Goal: Manage account settings: Manage account settings

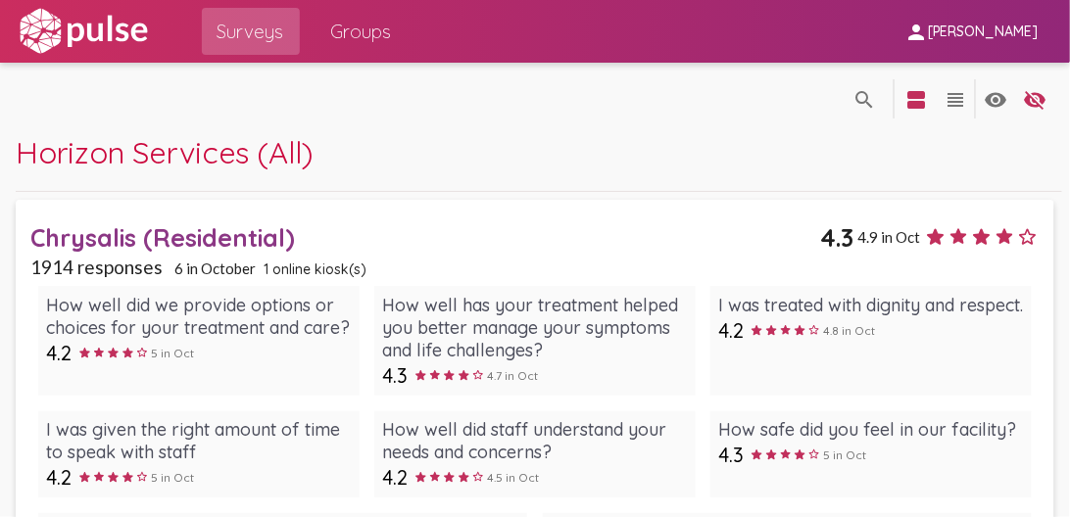
drag, startPoint x: 1060, startPoint y: 213, endPoint x: 1061, endPoint y: 236, distance: 23.5
click at [1061, 236] on div "search_off search view_agenda view_headline visibility visibility_off settings …" at bounding box center [535, 350] width 1070 height 574
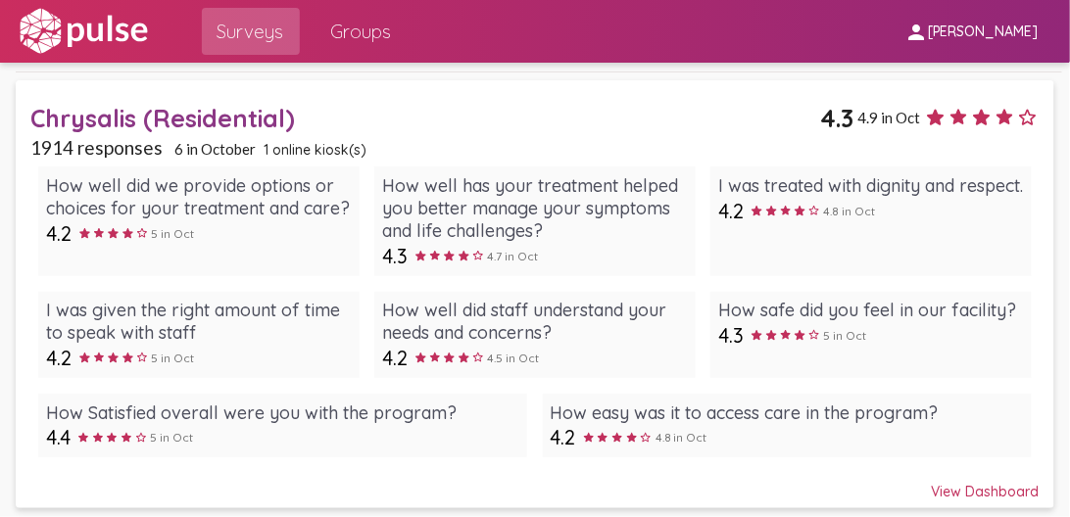
scroll to position [174, 0]
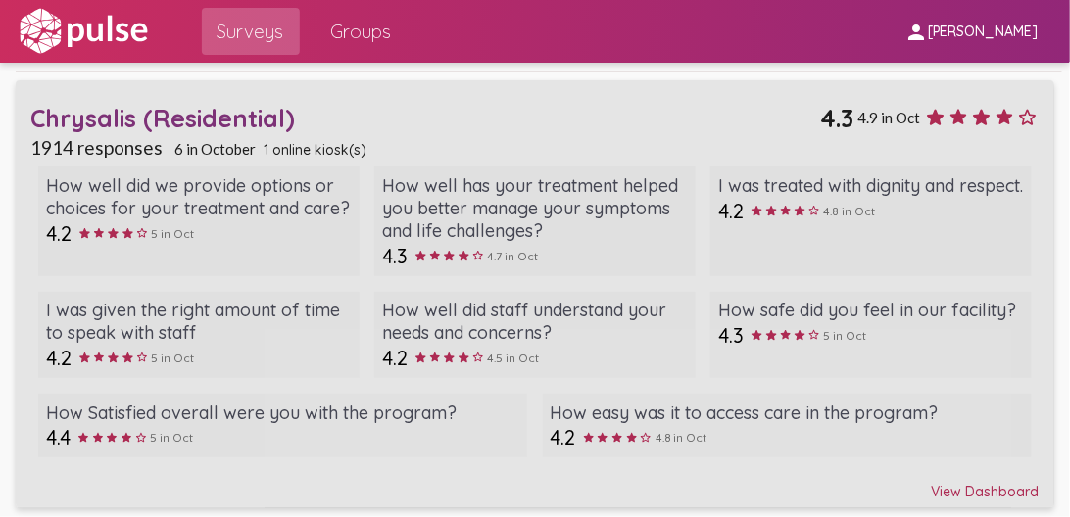
click at [982, 494] on div "View Dashboard" at bounding box center [534, 482] width 1008 height 35
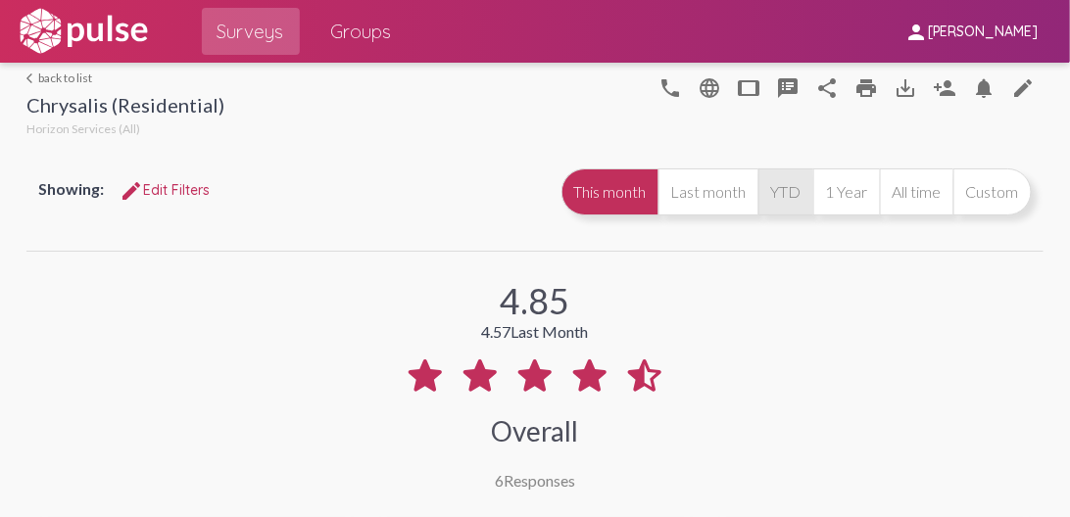
click at [785, 191] on button "YTD" at bounding box center [785, 192] width 55 height 47
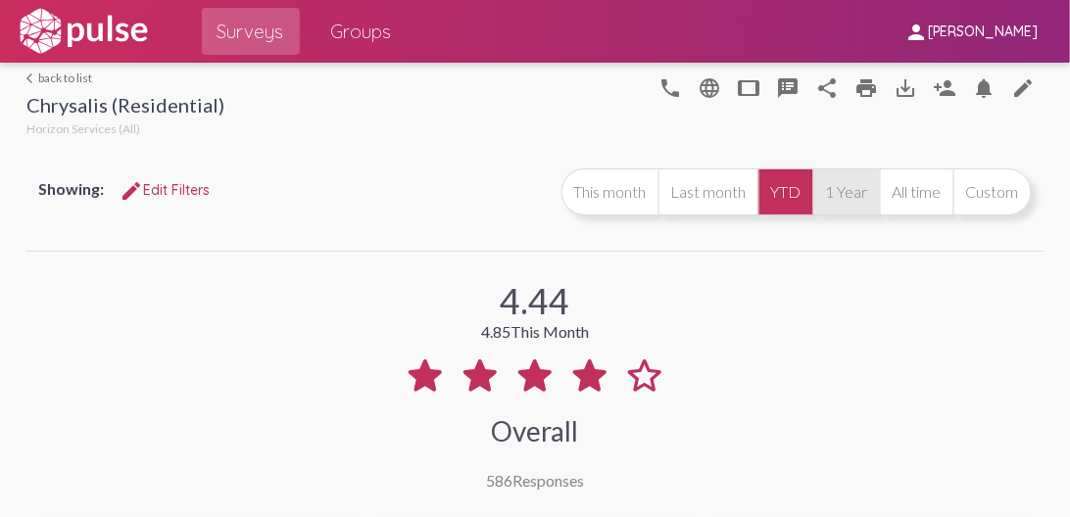
click at [839, 184] on button "1 Year" at bounding box center [846, 192] width 67 height 47
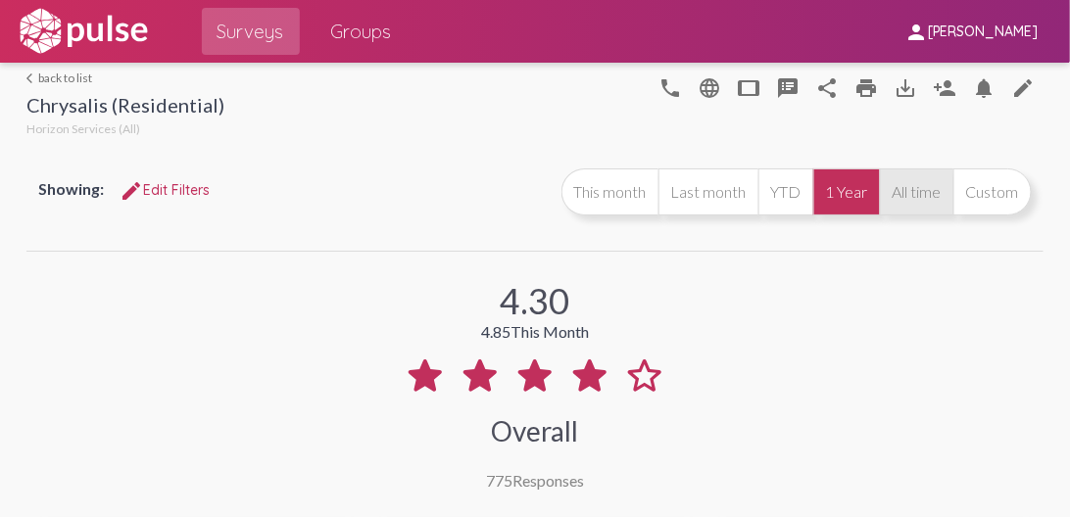
click at [907, 184] on button "All time" at bounding box center [916, 192] width 73 height 47
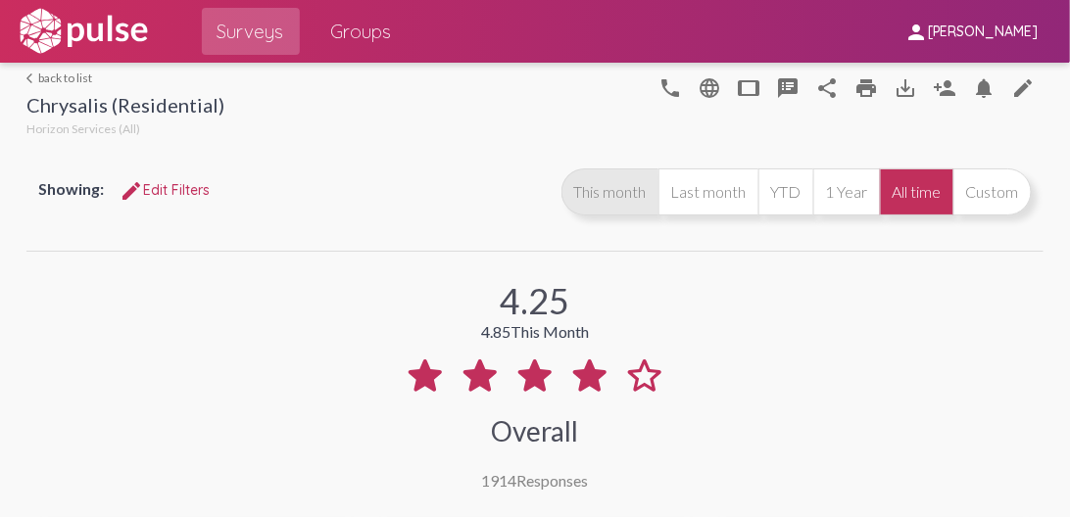
click at [615, 190] on button "This month" at bounding box center [609, 192] width 97 height 47
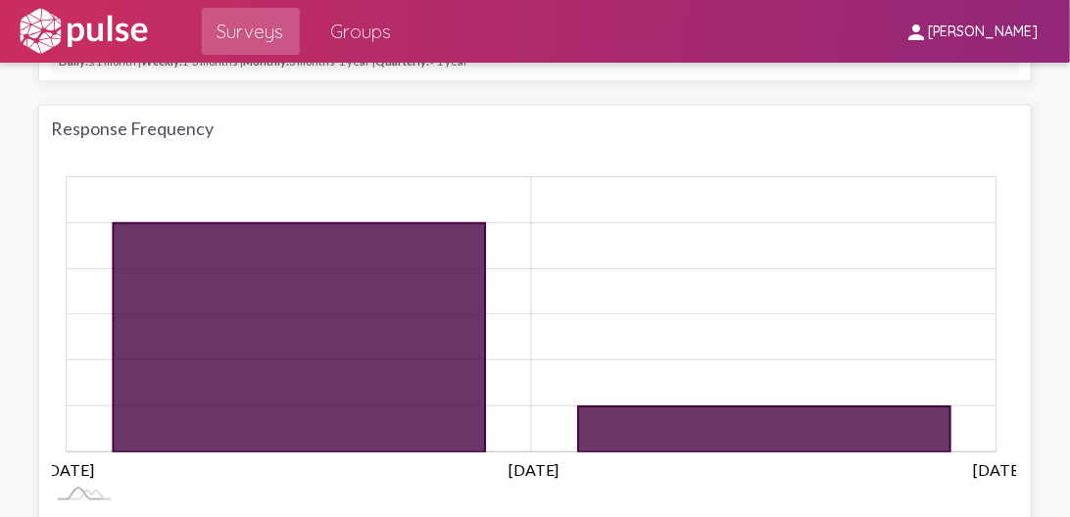
scroll to position [1929, 0]
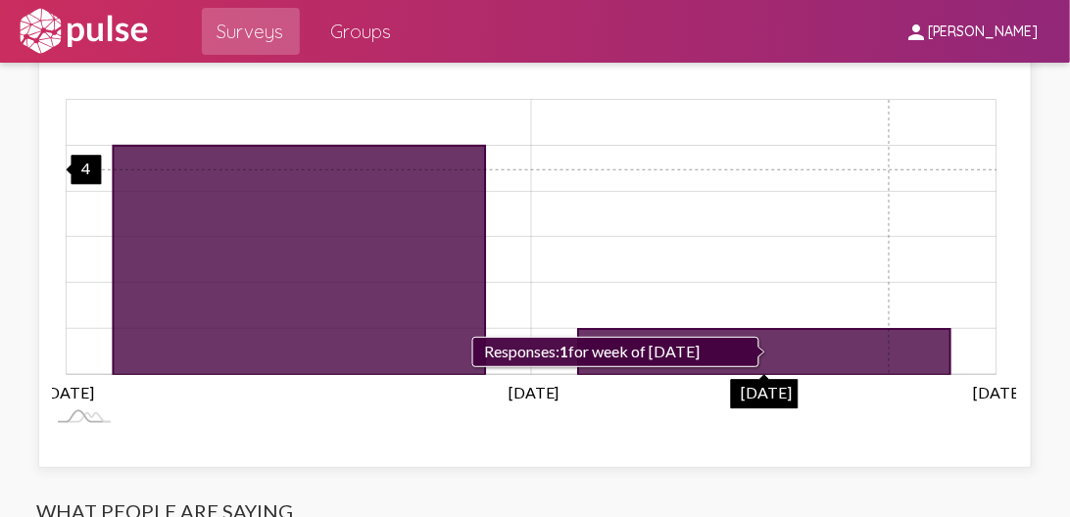
click at [886, 142] on rect "Chart" at bounding box center [532, 237] width 931 height 275
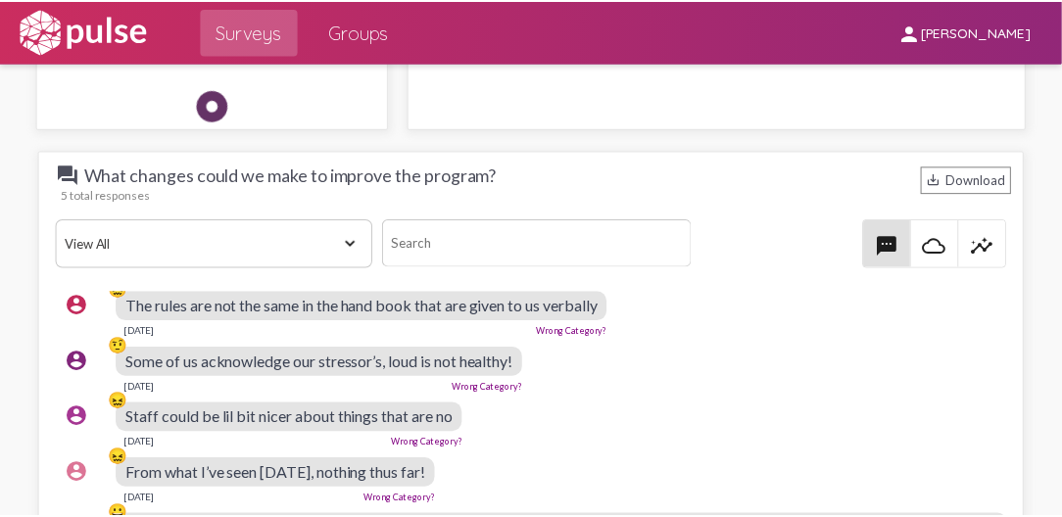
scroll to position [0, 0]
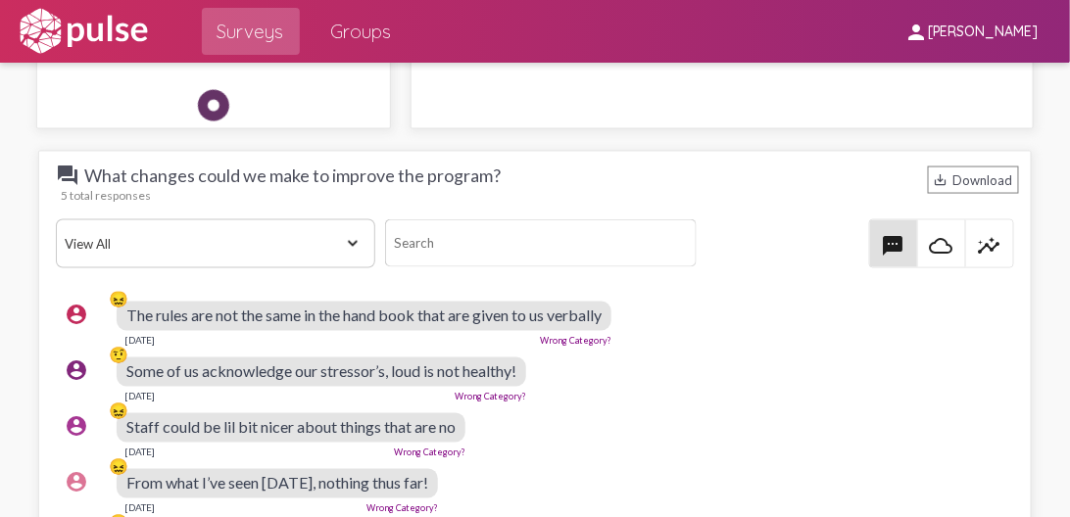
click at [567, 336] on link "Wrong Category?" at bounding box center [576, 341] width 72 height 11
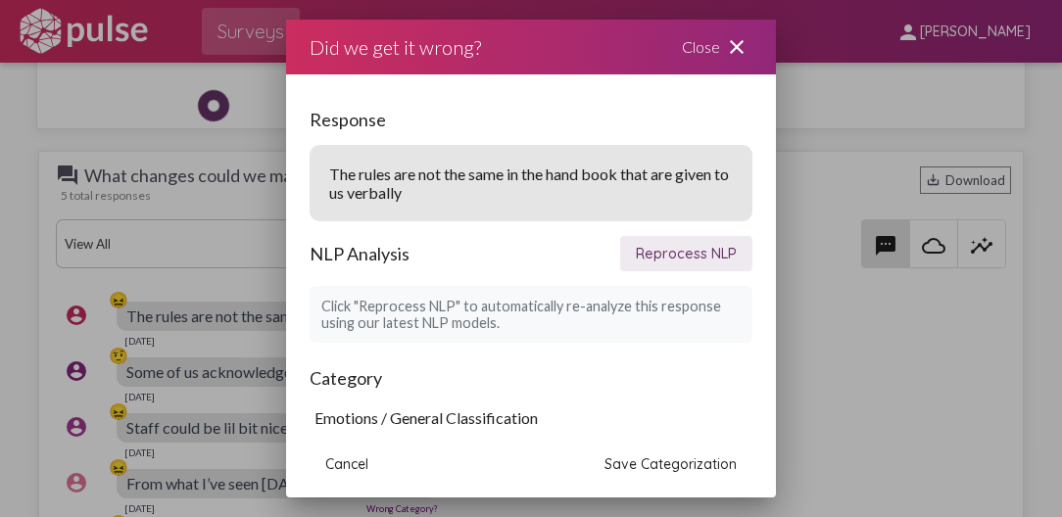
click at [667, 253] on span "Reprocess NLP" at bounding box center [686, 254] width 101 height 18
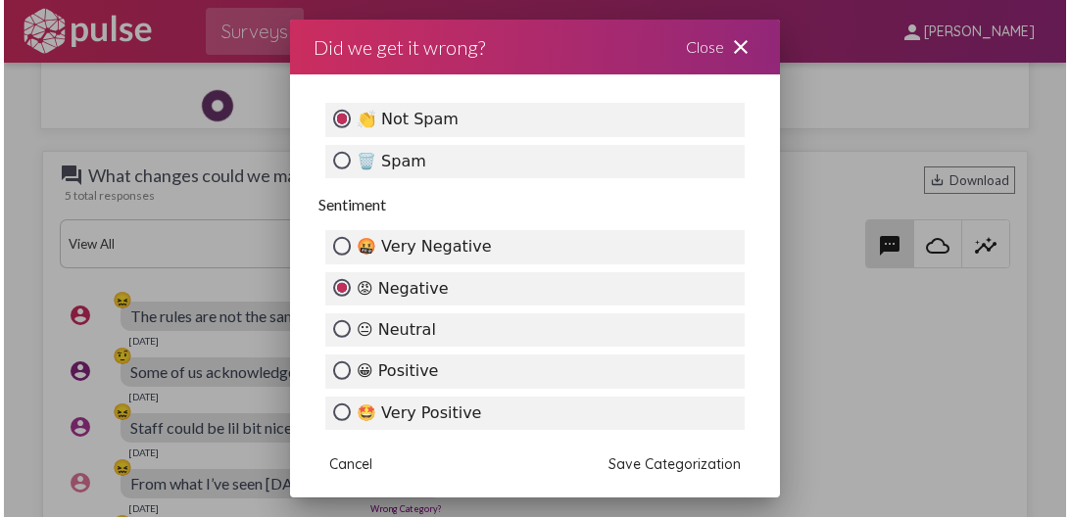
scroll to position [915, 0]
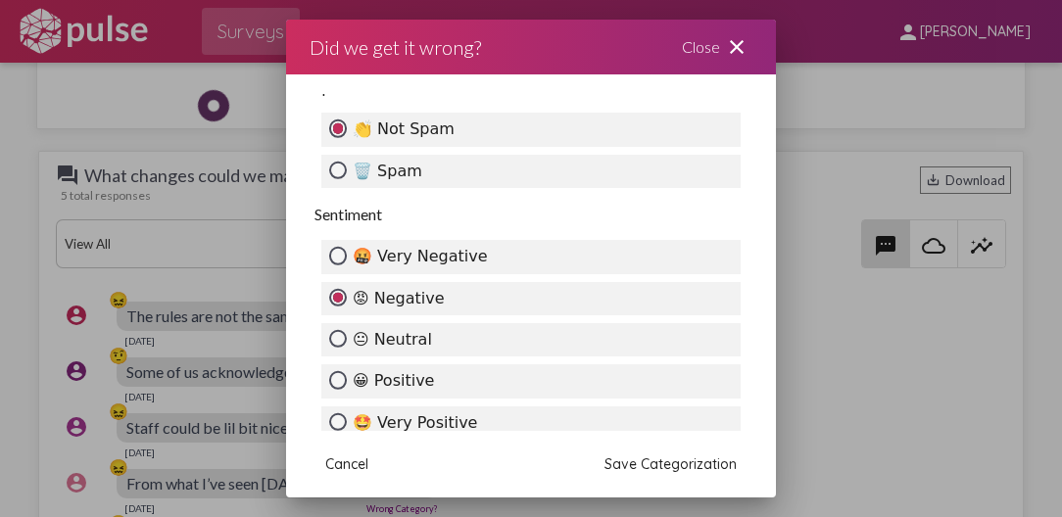
click at [796, 111] on div at bounding box center [531, 258] width 1062 height 517
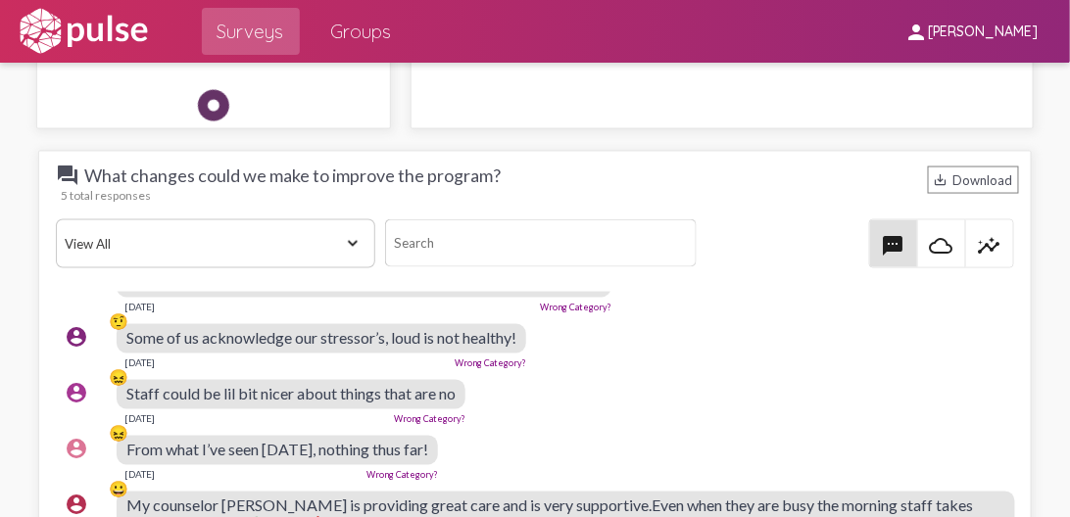
scroll to position [0, 0]
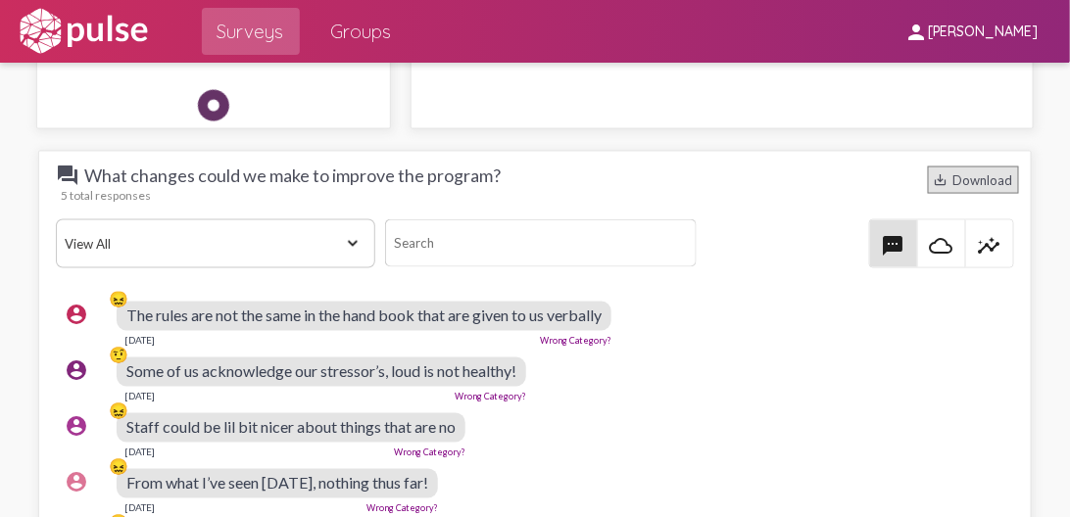
click at [949, 167] on div "save_alt Download" at bounding box center [973, 180] width 91 height 27
click at [772, 184] on div "question_answer What changes could we make to improve the program? save_alt Dow…" at bounding box center [534, 216] width 967 height 105
click at [348, 219] on select "View All Positive Neutral Negative Happy Meh Suggestions Angry Disgust Sadness …" at bounding box center [215, 243] width 319 height 49
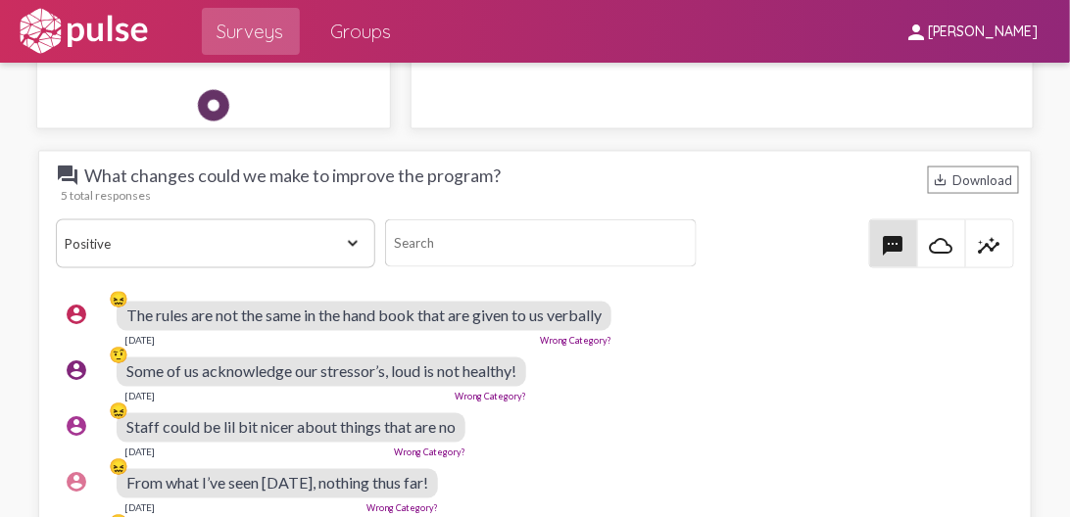
click at [56, 219] on select "View All Positive Neutral Negative Happy Meh Suggestions Angry Disgust Sadness …" at bounding box center [215, 243] width 319 height 49
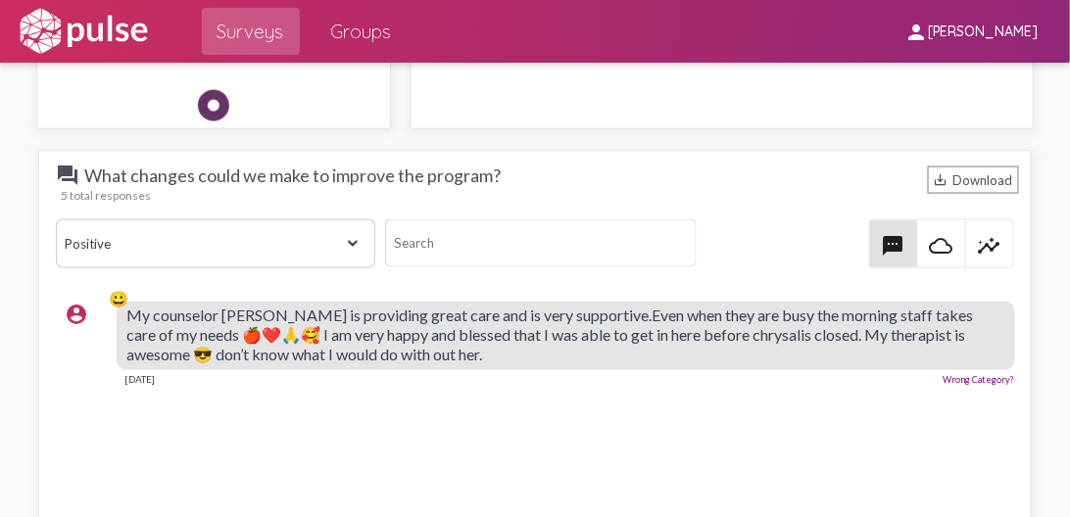
click at [349, 219] on select "View All Positive Neutral Negative Happy Meh Suggestions Angry Disgust Sadness …" at bounding box center [215, 243] width 319 height 49
click at [56, 219] on select "View All Positive Neutral Negative Happy Meh Suggestions Angry Disgust Sadness …" at bounding box center [215, 243] width 319 height 49
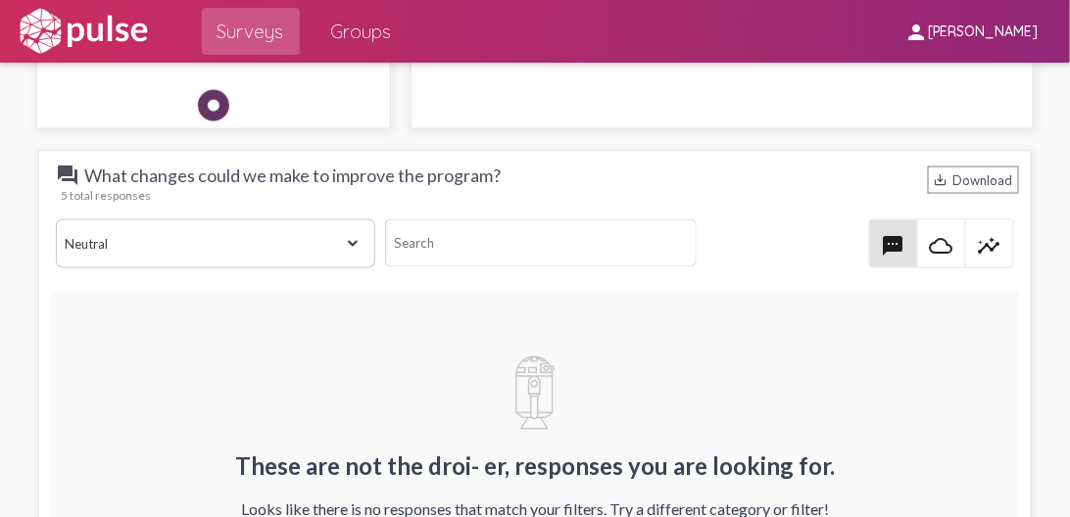
click at [345, 219] on select "View All Positive Neutral Negative Happy Meh Suggestions Angry Disgust Sadness …" at bounding box center [215, 243] width 319 height 49
click at [56, 219] on select "View All Positive Neutral Negative Happy Meh Suggestions Angry Disgust Sadness …" at bounding box center [215, 243] width 319 height 49
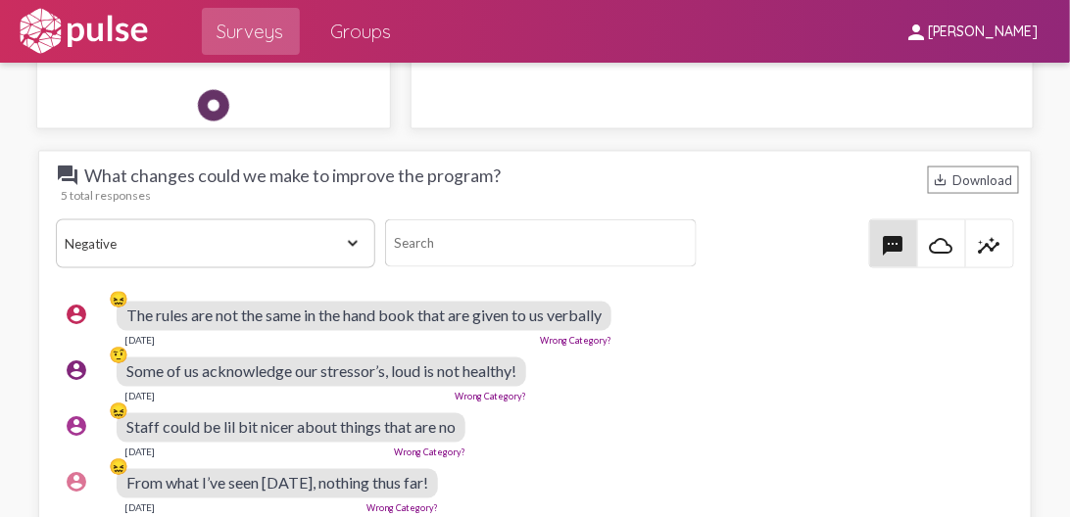
click at [347, 219] on select "View All Positive Neutral Negative Happy Meh Suggestions Angry Disgust Sadness …" at bounding box center [215, 243] width 319 height 49
click at [56, 219] on select "View All Positive Neutral Negative Happy Meh Suggestions Angry Disgust Sadness …" at bounding box center [215, 243] width 319 height 49
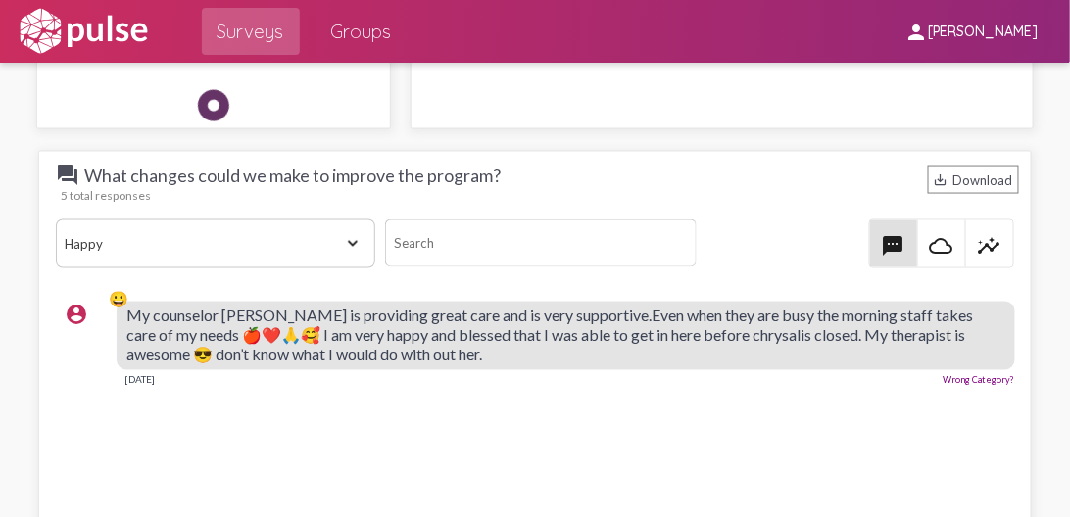
click at [349, 219] on select "View All Positive Neutral Negative Happy Meh Suggestions Angry Disgust Sadness …" at bounding box center [215, 243] width 319 height 49
click at [56, 219] on select "View All Positive Neutral Negative Happy Meh Suggestions Angry Disgust Sadness …" at bounding box center [215, 243] width 319 height 49
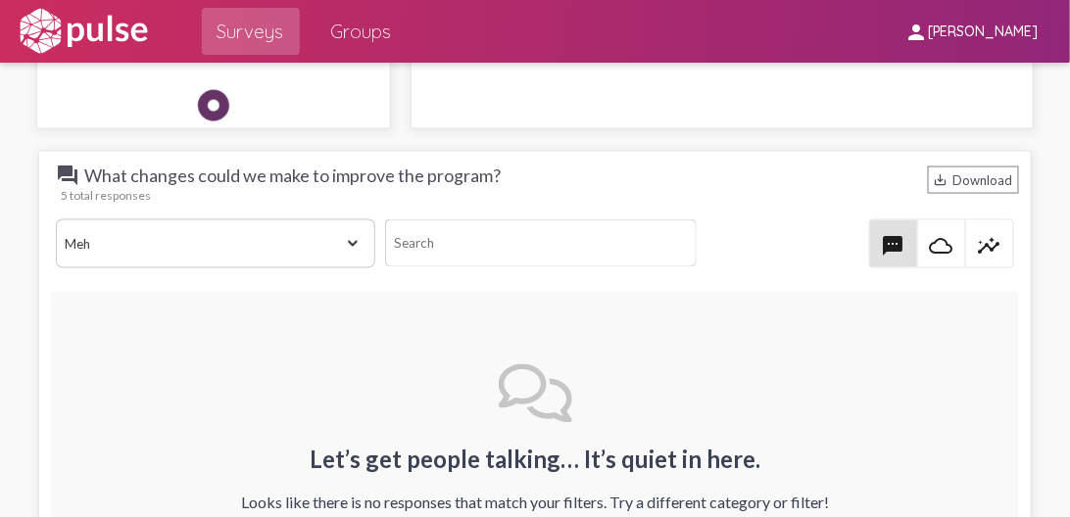
click at [340, 219] on select "View All Positive Neutral Negative Happy Meh Suggestions Angry Disgust Sadness …" at bounding box center [215, 243] width 319 height 49
click at [56, 219] on select "View All Positive Neutral Negative Happy Meh Suggestions Angry Disgust Sadness …" at bounding box center [215, 243] width 319 height 49
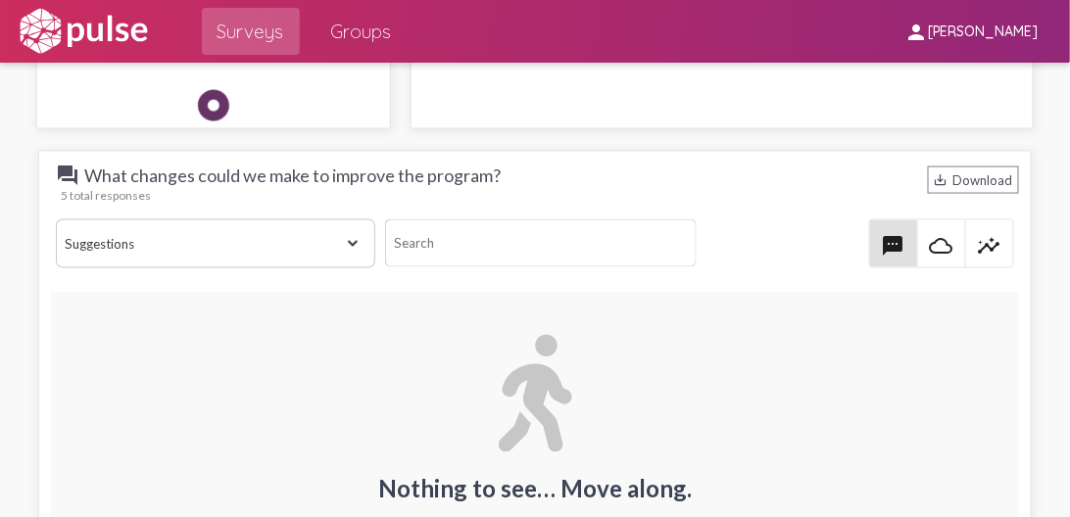
click at [347, 219] on select "View All Positive Neutral Negative Happy Meh Suggestions Angry Disgust Sadness …" at bounding box center [215, 243] width 319 height 49
click at [56, 219] on select "View All Positive Neutral Negative Happy Meh Suggestions Angry Disgust Sadness …" at bounding box center [215, 243] width 319 height 49
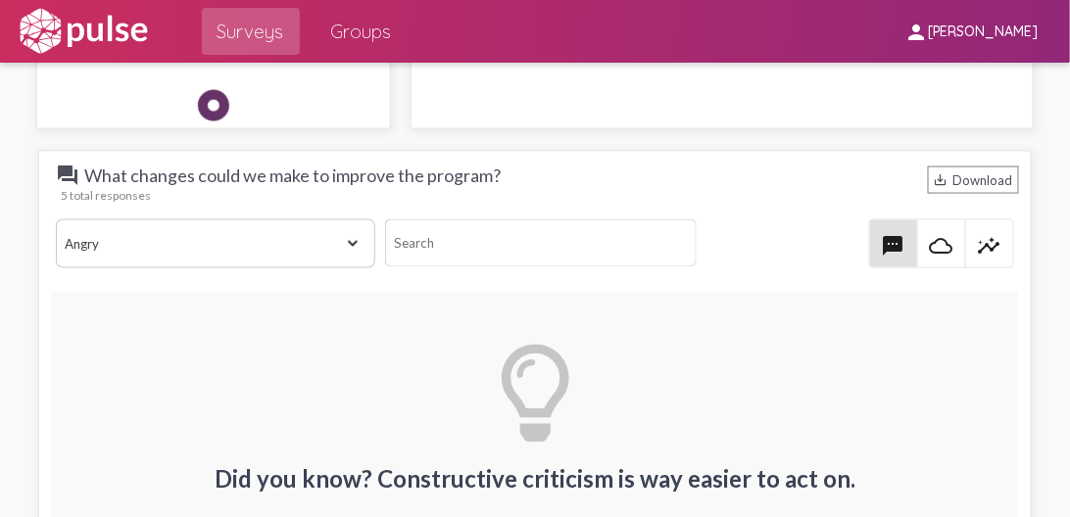
click at [349, 219] on select "View All Positive Neutral Negative Happy Meh Suggestions Angry Disgust Sadness …" at bounding box center [215, 243] width 319 height 49
click at [56, 219] on select "View All Positive Neutral Negative Happy Meh Suggestions Angry Disgust Sadness …" at bounding box center [215, 243] width 319 height 49
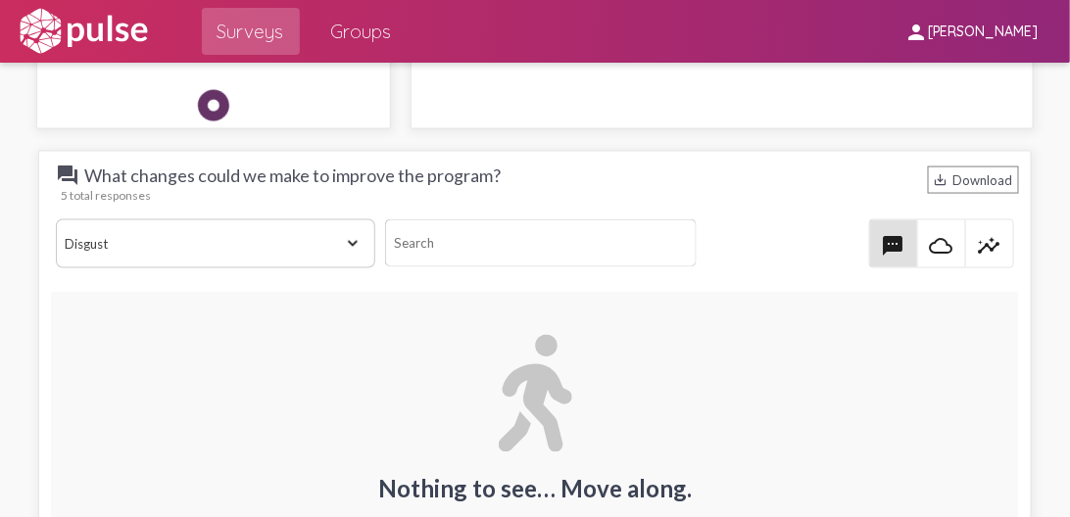
click at [343, 219] on select "View All Positive Neutral Negative Happy Meh Suggestions Angry Disgust Sadness …" at bounding box center [215, 243] width 319 height 49
click at [56, 219] on select "View All Positive Neutral Negative Happy Meh Suggestions Angry Disgust Sadness …" at bounding box center [215, 243] width 319 height 49
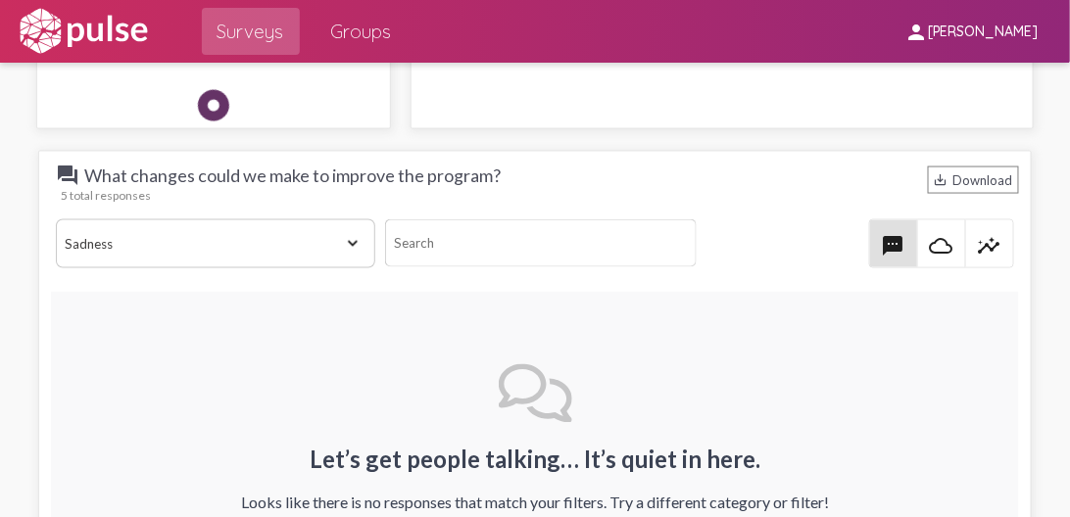
click at [352, 219] on select "View All Positive Neutral Negative Happy Meh Suggestions Angry Disgust Sadness …" at bounding box center [215, 243] width 319 height 49
click at [56, 219] on select "View All Positive Neutral Negative Happy Meh Suggestions Angry Disgust Sadness …" at bounding box center [215, 243] width 319 height 49
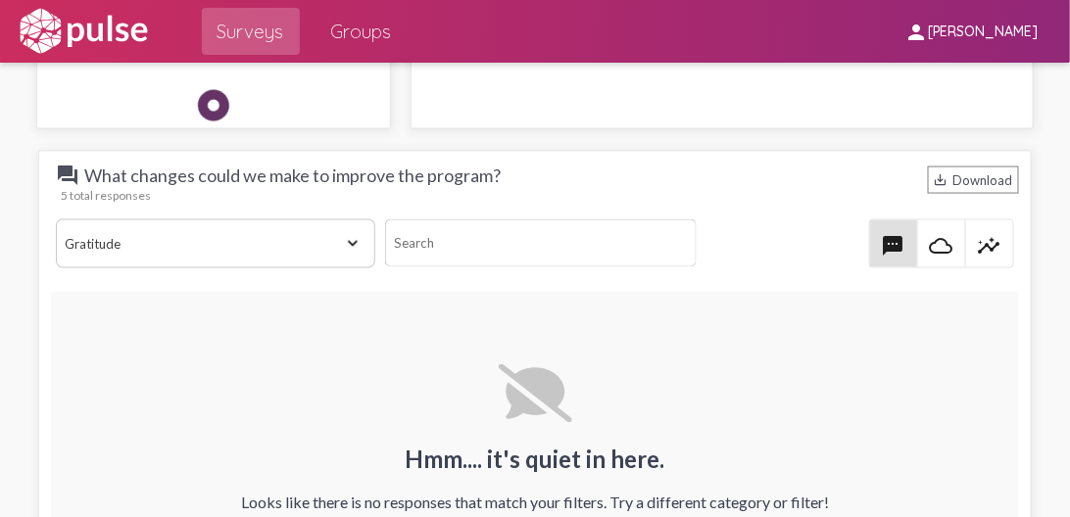
click at [350, 219] on select "View All Positive Neutral Negative Happy Meh Suggestions Angry Disgust Sadness …" at bounding box center [215, 243] width 319 height 49
click at [56, 219] on select "View All Positive Neutral Negative Happy Meh Suggestions Angry Disgust Sadness …" at bounding box center [215, 243] width 319 height 49
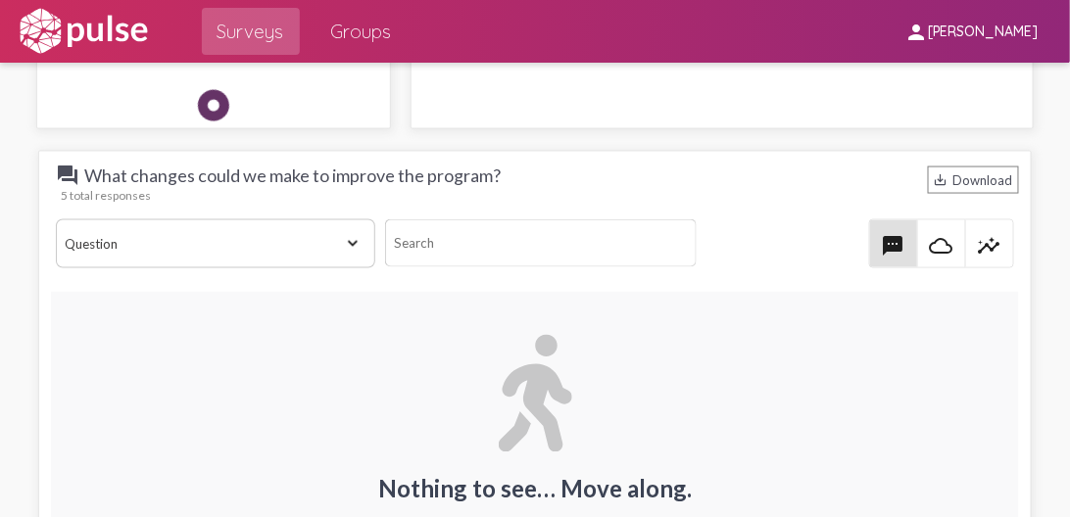
click at [349, 219] on select "View All Positive Neutral Negative Happy Meh Suggestions Angry Disgust Sadness …" at bounding box center [215, 243] width 319 height 49
click at [56, 219] on select "View All Positive Neutral Negative Happy Meh Suggestions Angry Disgust Sadness …" at bounding box center [215, 243] width 319 height 49
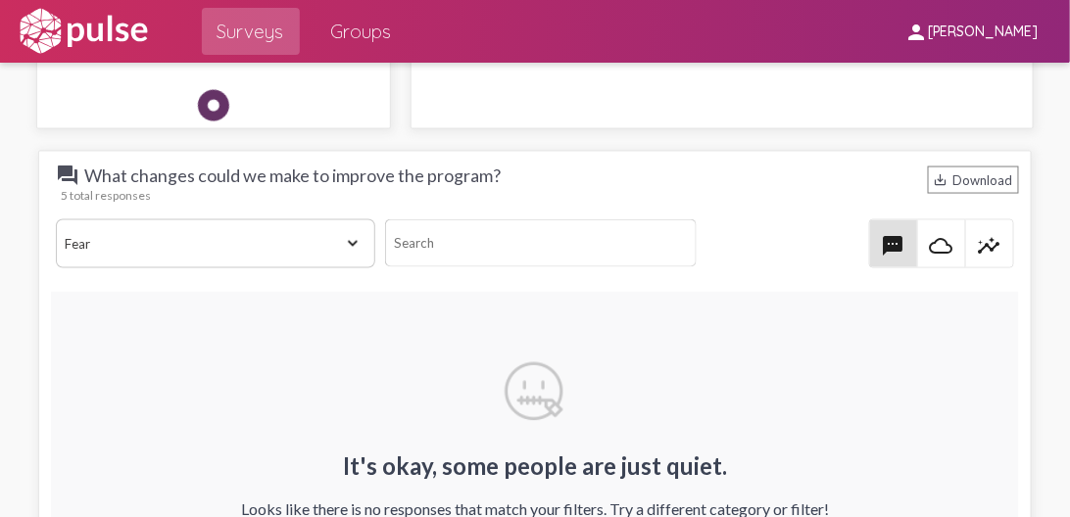
click at [346, 219] on select "View All Positive Neutral Negative Happy Meh Suggestions Angry Disgust Sadness …" at bounding box center [215, 243] width 319 height 49
click at [56, 219] on select "View All Positive Neutral Negative Happy Meh Suggestions Angry Disgust Sadness …" at bounding box center [215, 243] width 319 height 49
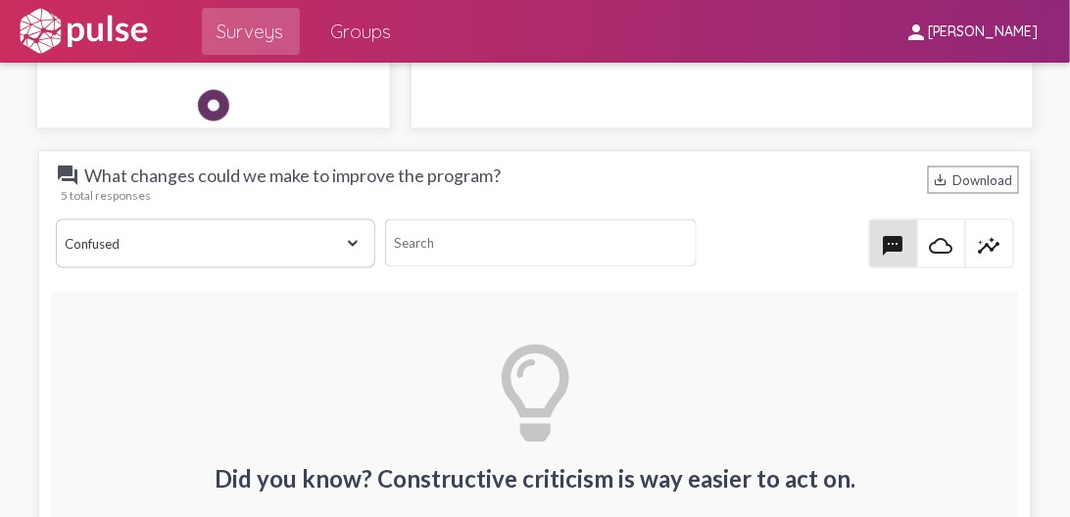
click at [349, 219] on select "View All Positive Neutral Negative Happy Meh Suggestions Angry Disgust Sadness …" at bounding box center [215, 243] width 319 height 49
select select "All"
click at [56, 219] on select "View All Positive Neutral Negative Happy Meh Suggestions Angry Disgust Sadness …" at bounding box center [215, 243] width 319 height 49
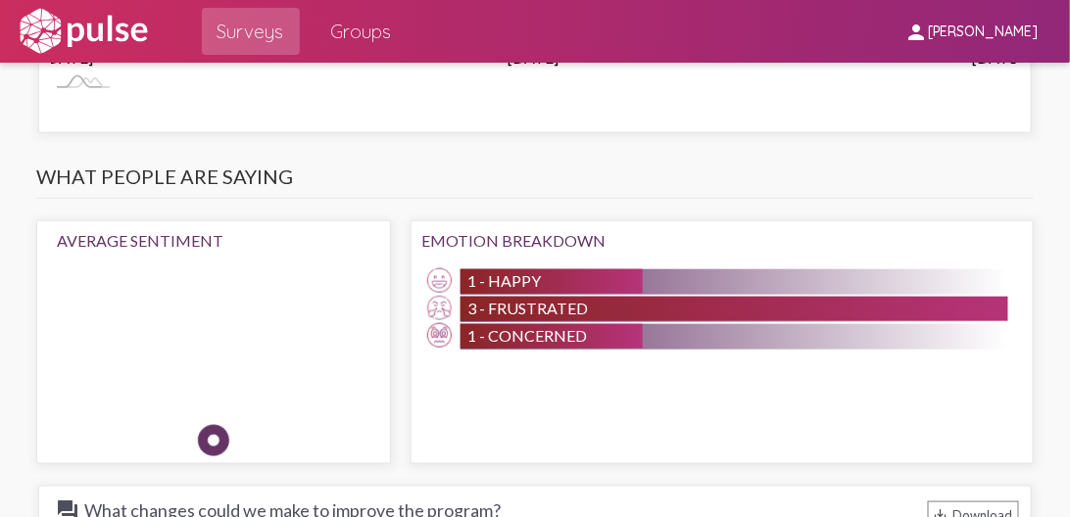
scroll to position [2203, 0]
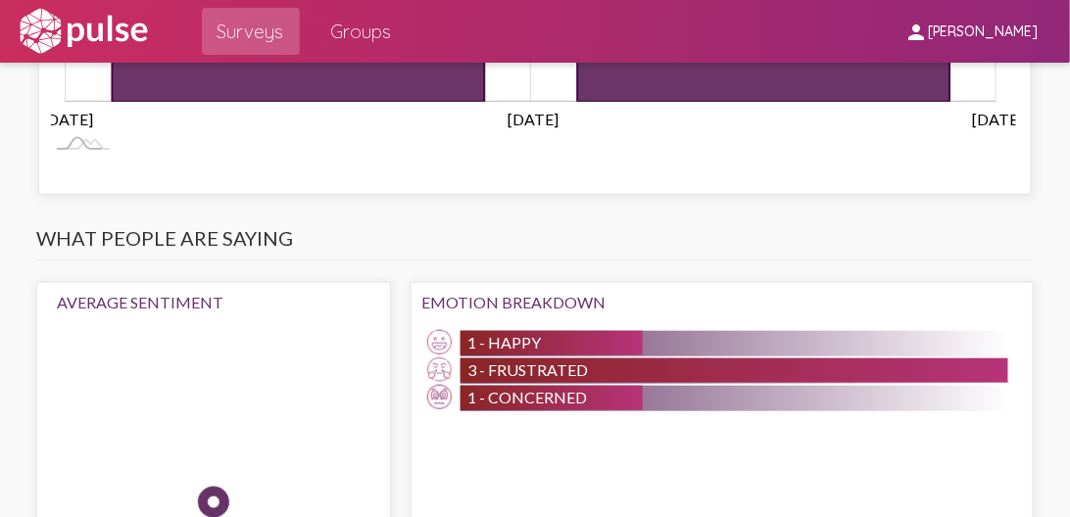
click at [439, 330] on img at bounding box center [439, 342] width 24 height 24
click at [440, 358] on img at bounding box center [439, 370] width 24 height 24
click at [436, 385] on img at bounding box center [439, 397] width 24 height 24
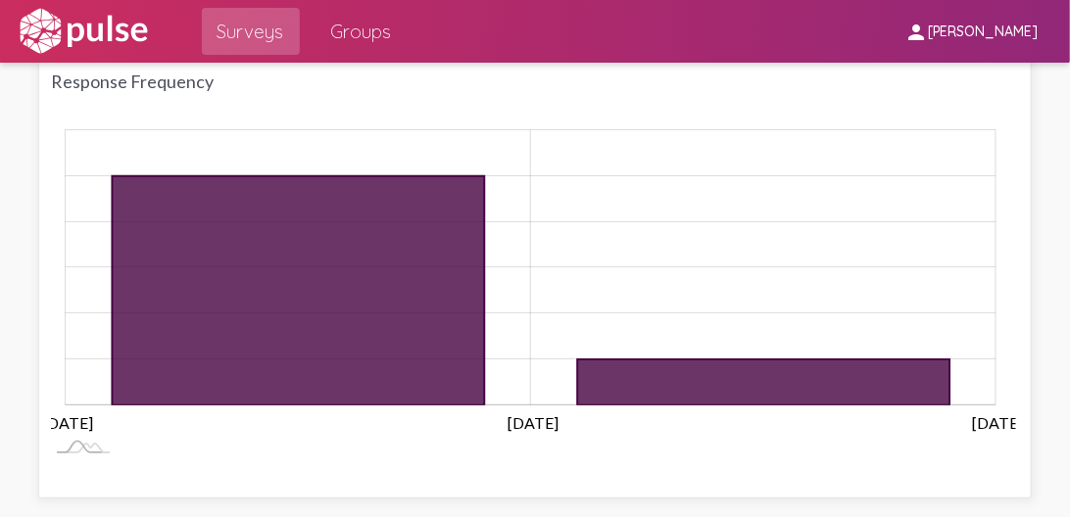
scroll to position [1875, 0]
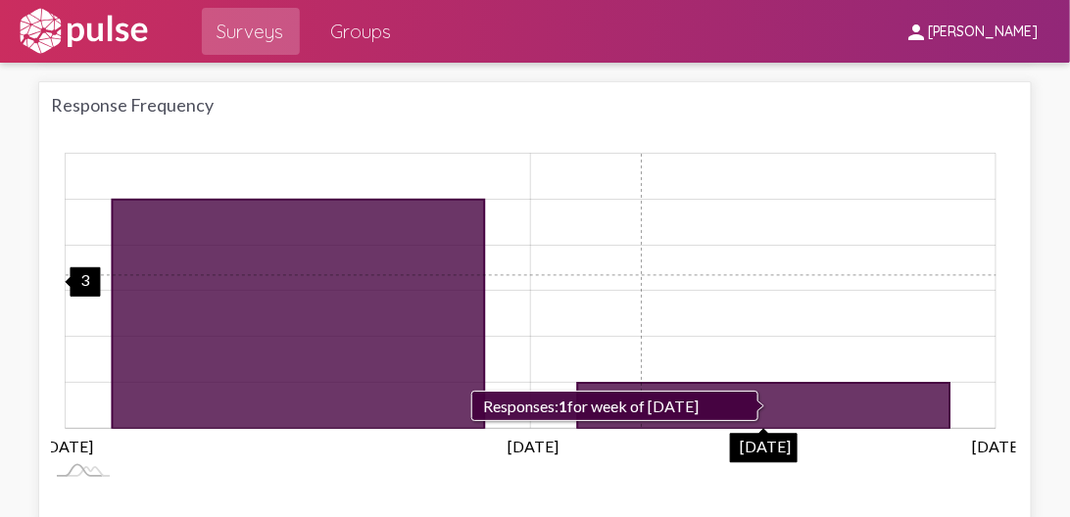
click at [639, 247] on rect "Chart" at bounding box center [531, 291] width 931 height 275
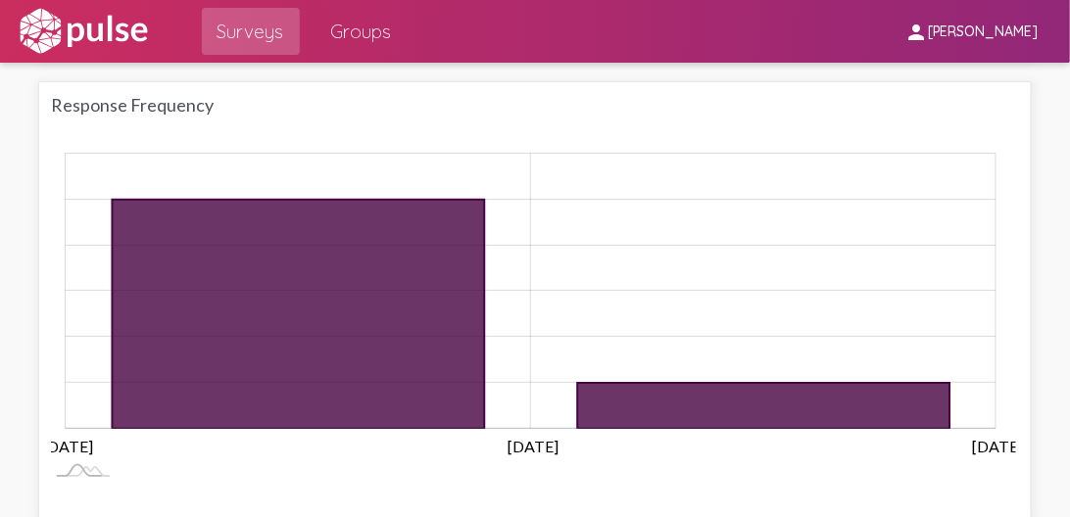
click at [48, 417] on div "Response Frequency Zoom Out L L Apr Apr Jan 2026 Jan 2025 Oct Jul Jul Apr Oct O…" at bounding box center [534, 301] width 993 height 441
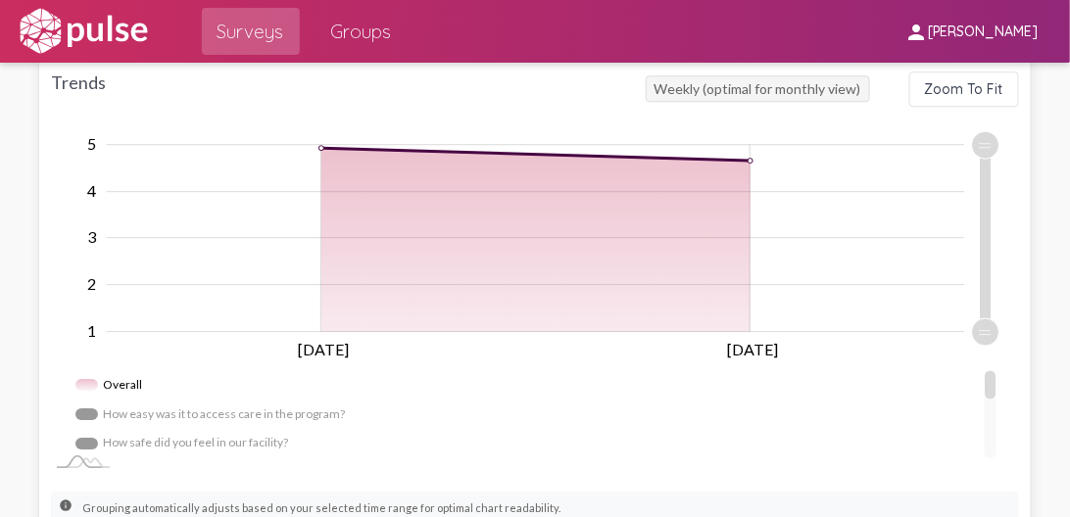
scroll to position [1338, 0]
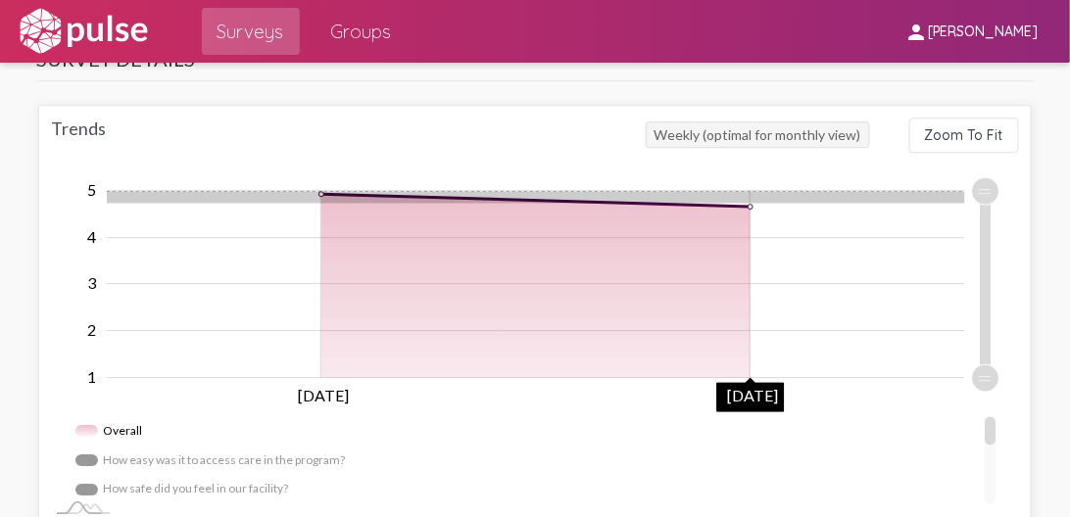
click at [752, 190] on g "Zoom Out" at bounding box center [536, 307] width 859 height 234
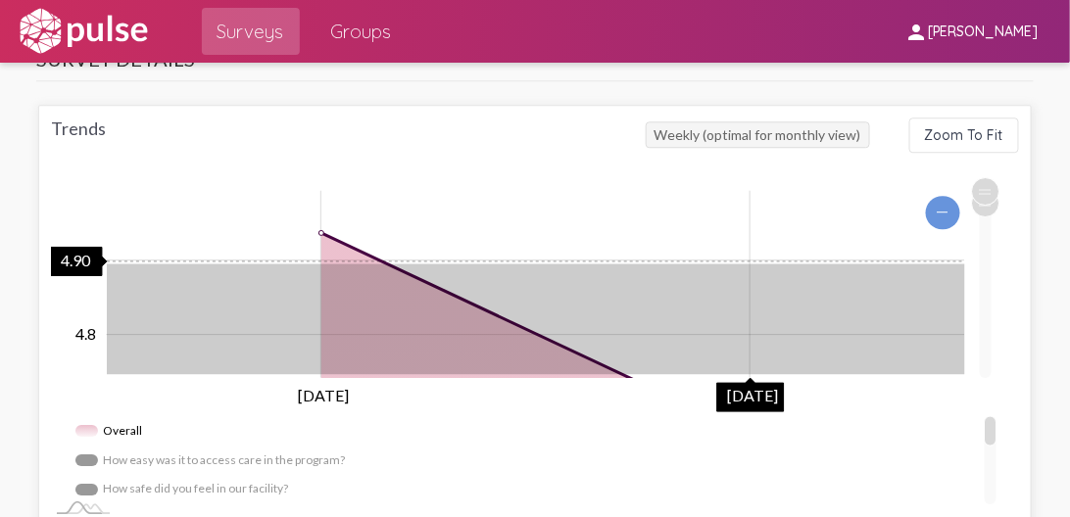
click at [655, 200] on rect "Chart" at bounding box center [536, 284] width 858 height 187
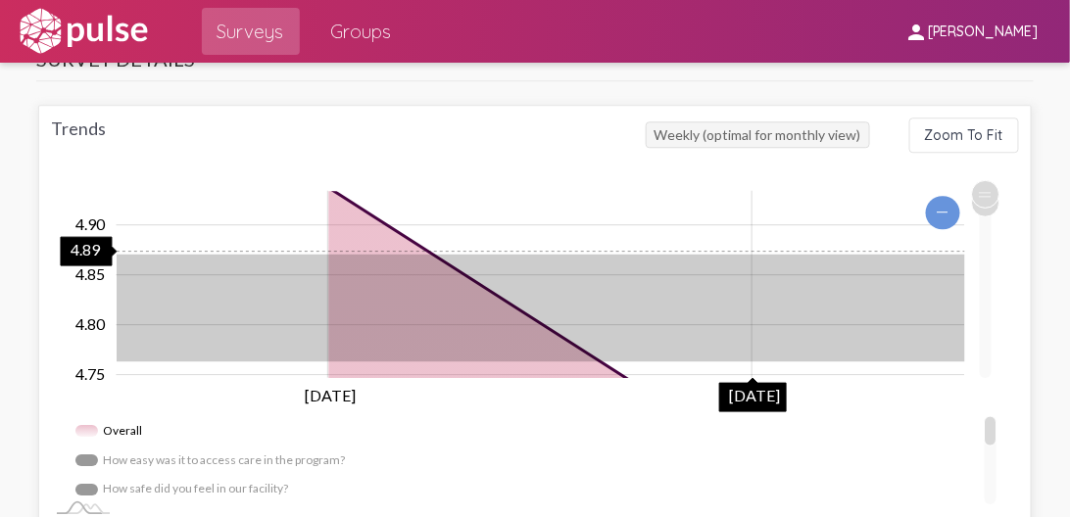
click at [620, 206] on rect "Chart" at bounding box center [541, 284] width 849 height 187
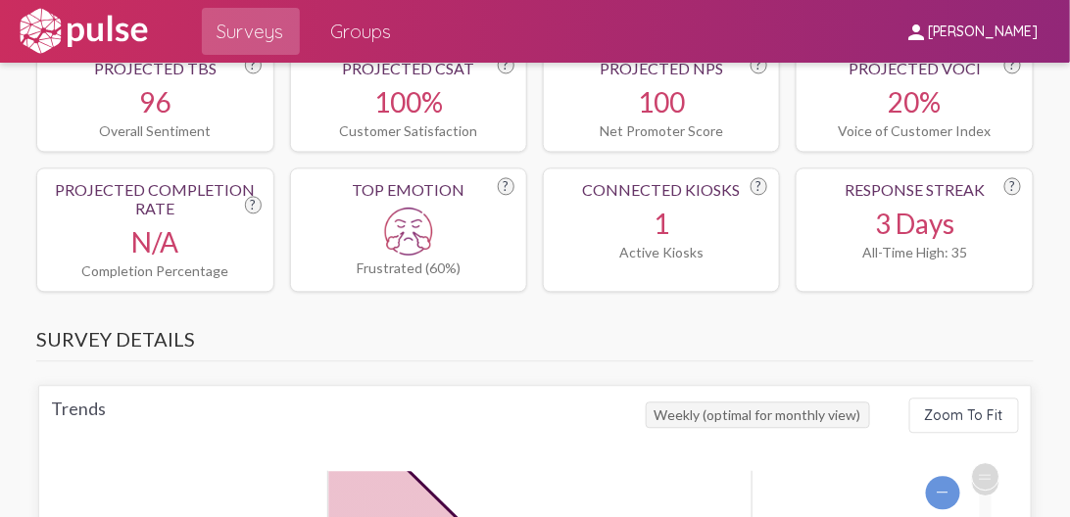
scroll to position [1050, 0]
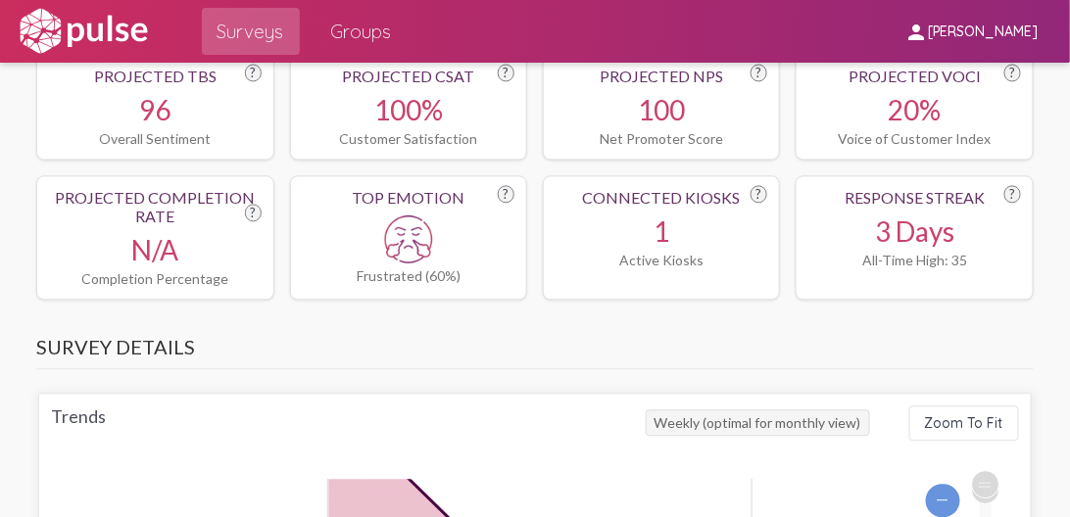
click at [410, 215] on img at bounding box center [408, 239] width 49 height 49
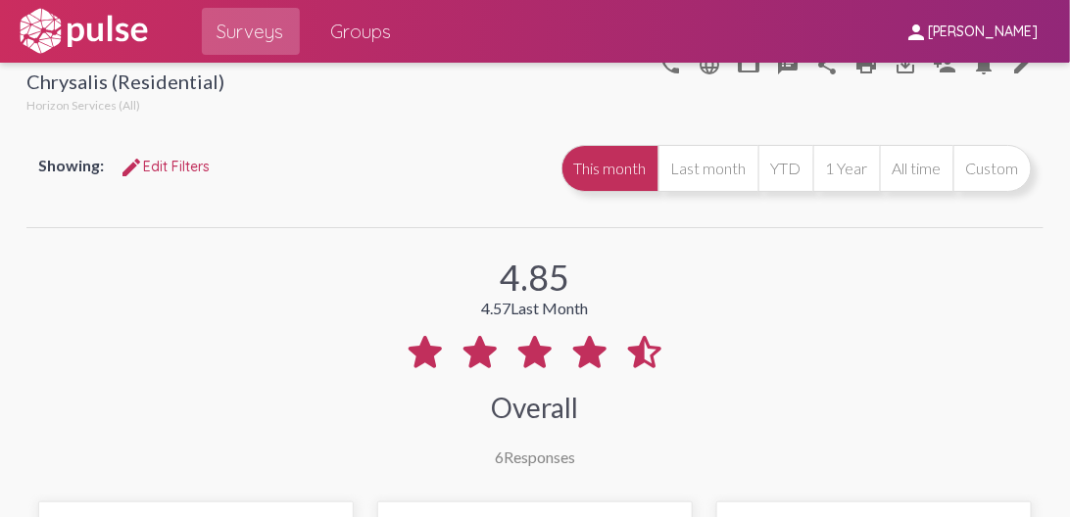
scroll to position [0, 0]
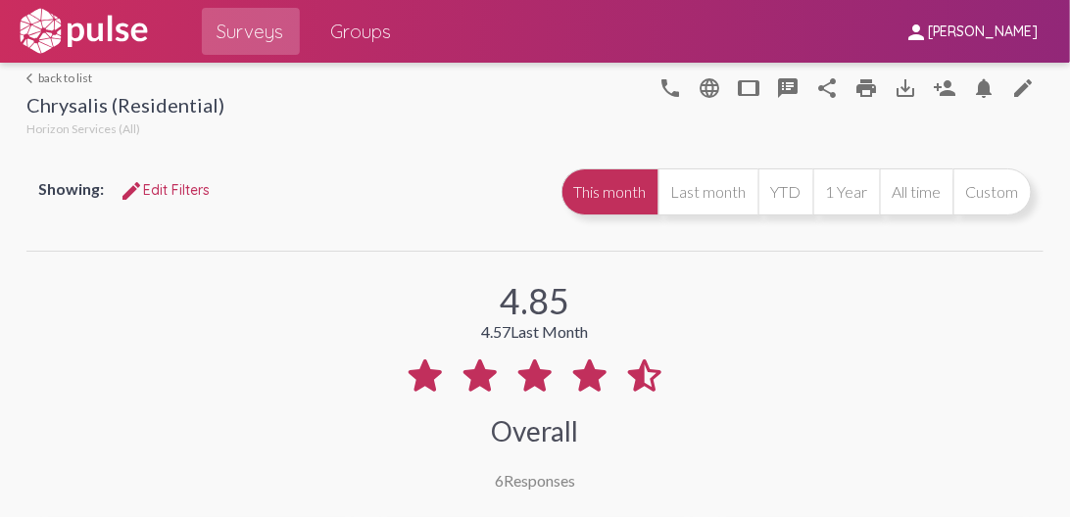
click at [601, 182] on button "This month" at bounding box center [609, 192] width 97 height 47
click at [725, 186] on button "Last month" at bounding box center [708, 192] width 100 height 47
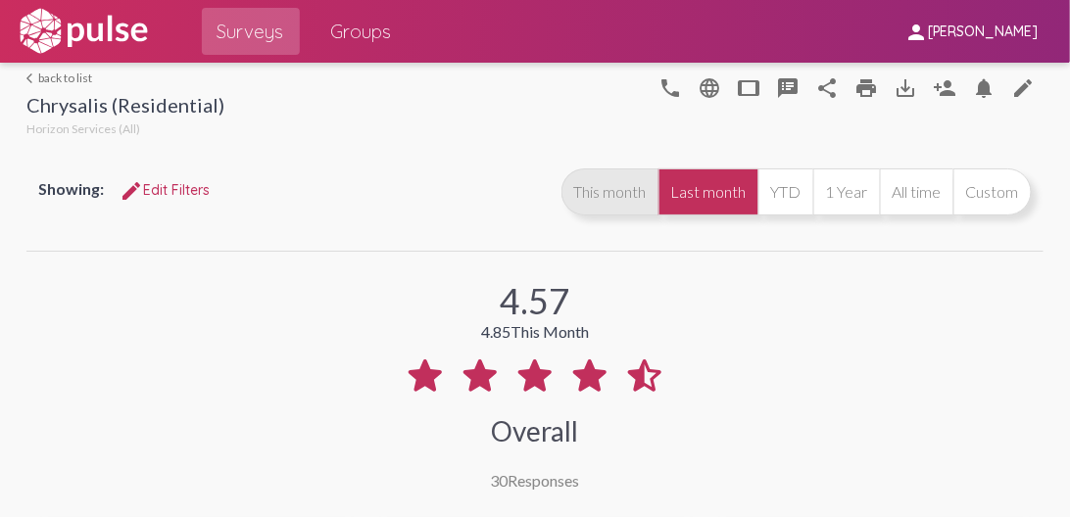
click at [623, 187] on button "This month" at bounding box center [609, 192] width 97 height 47
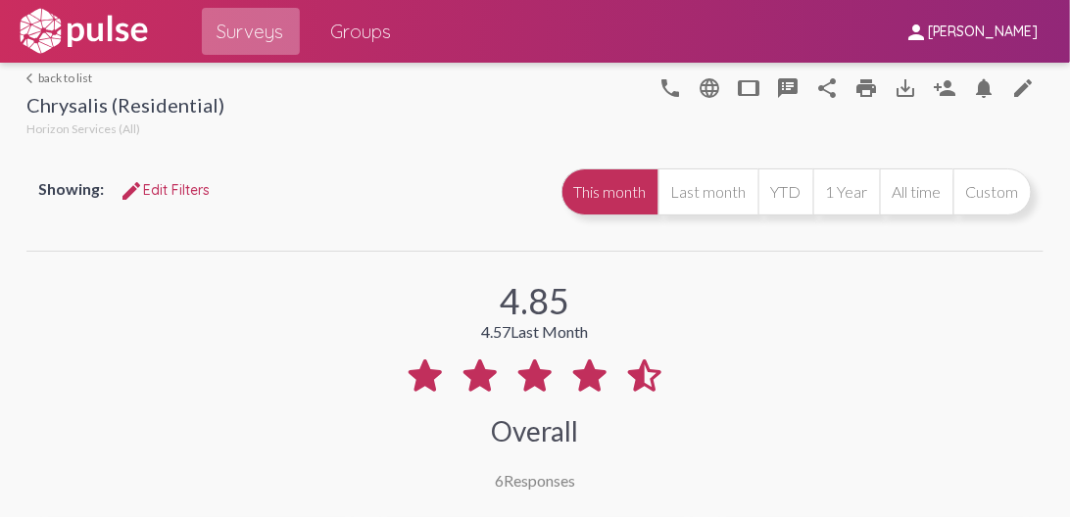
click at [257, 28] on span "Surveys" at bounding box center [251, 31] width 67 height 35
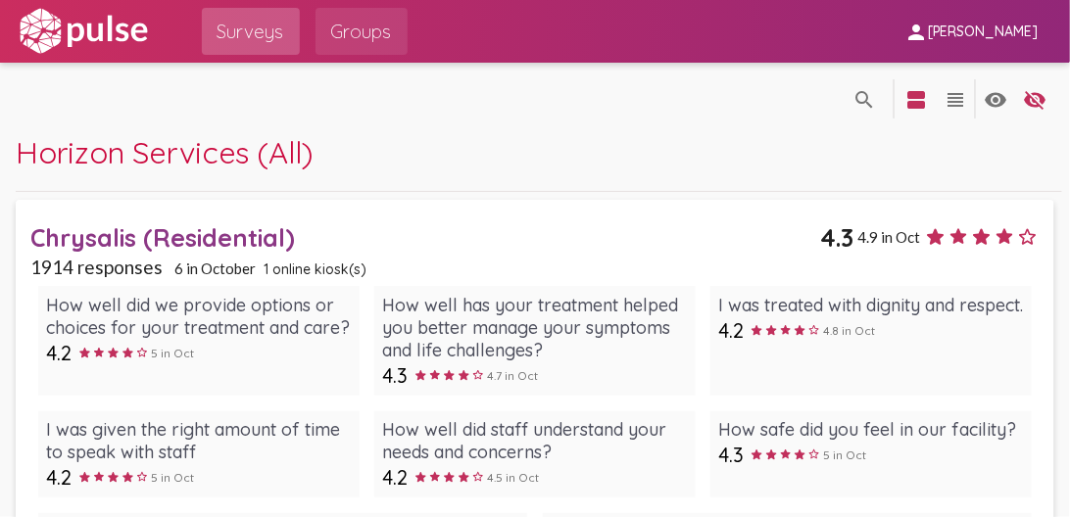
click at [355, 24] on span "Groups" at bounding box center [361, 31] width 61 height 35
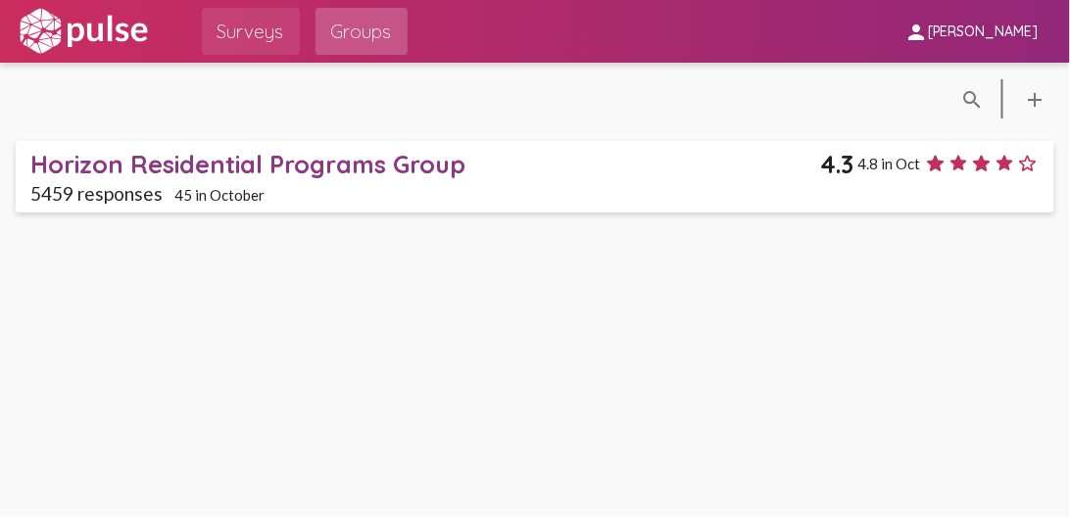
click at [249, 25] on span "Surveys" at bounding box center [251, 31] width 67 height 35
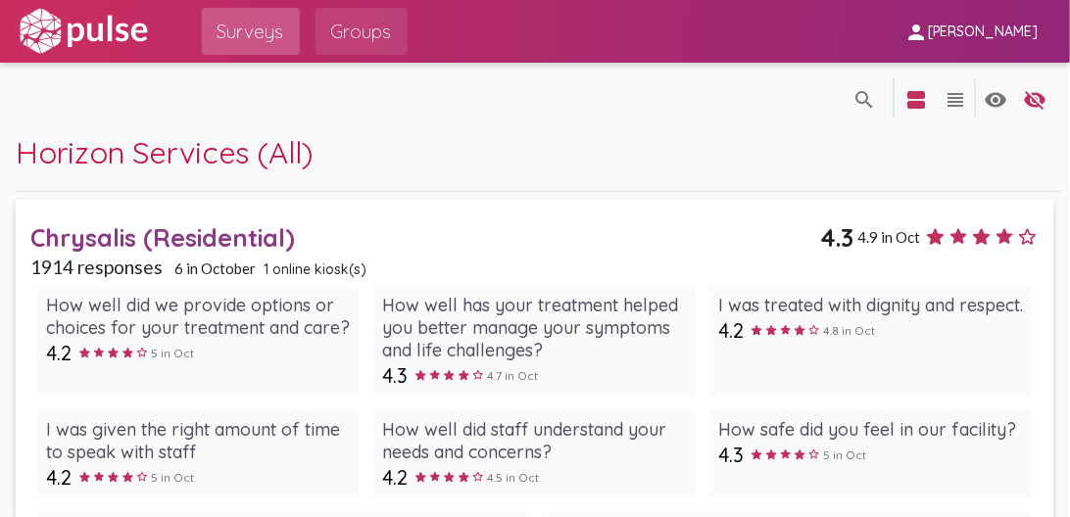
click at [350, 35] on span "Groups" at bounding box center [361, 31] width 61 height 35
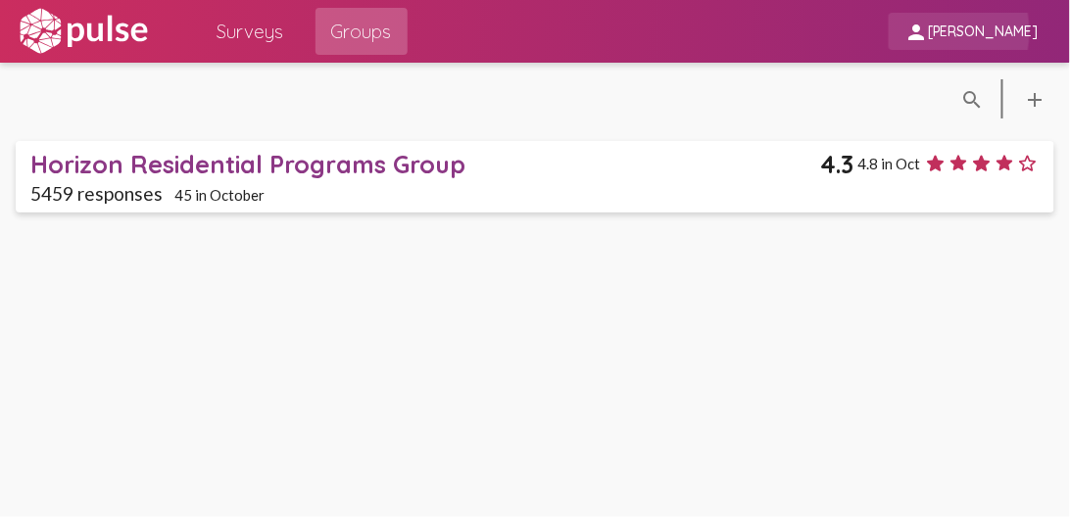
click at [928, 31] on mat-icon "person" at bounding box center [916, 33] width 24 height 24
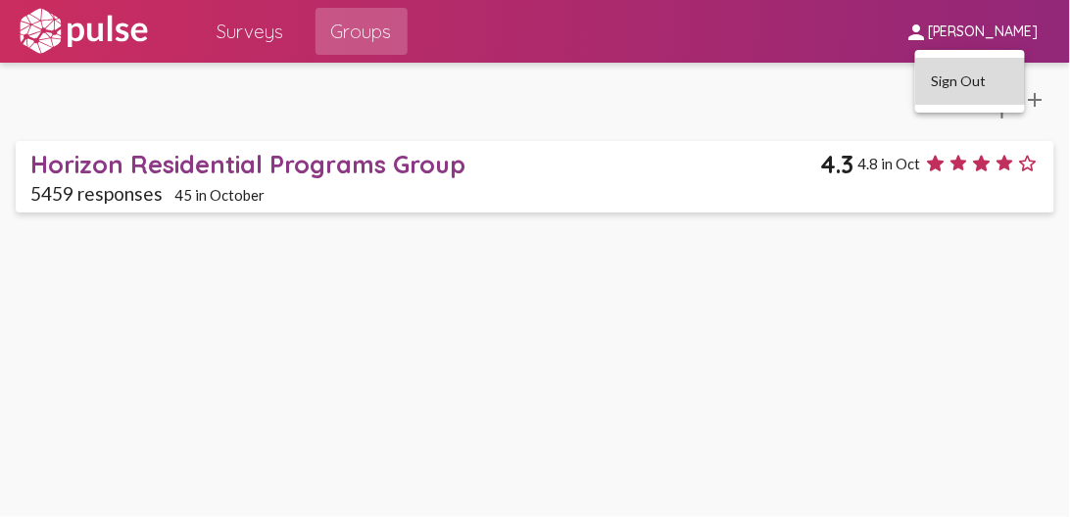
click at [945, 79] on button "Sign Out" at bounding box center [970, 81] width 110 height 47
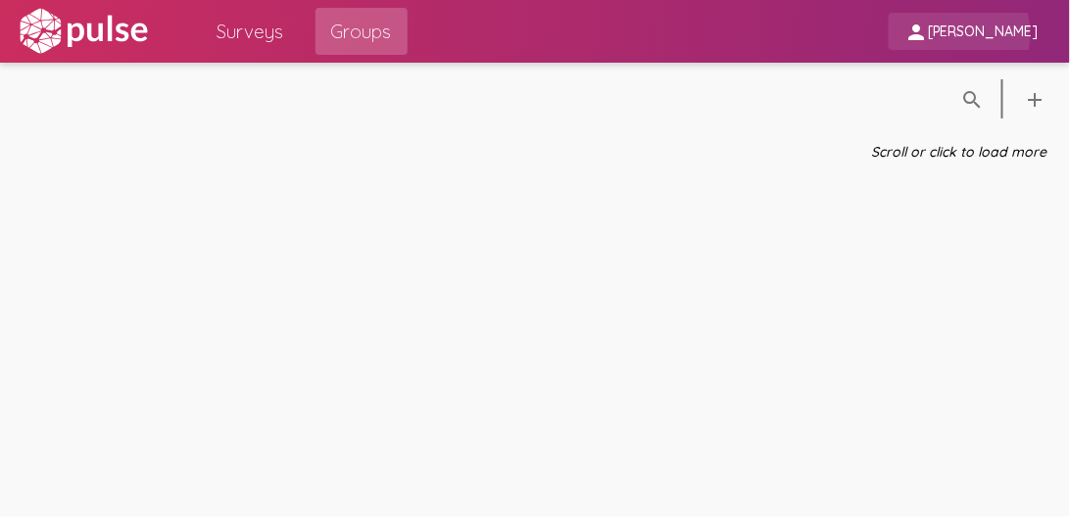
click at [978, 34] on span "[PERSON_NAME]" at bounding box center [983, 33] width 111 height 18
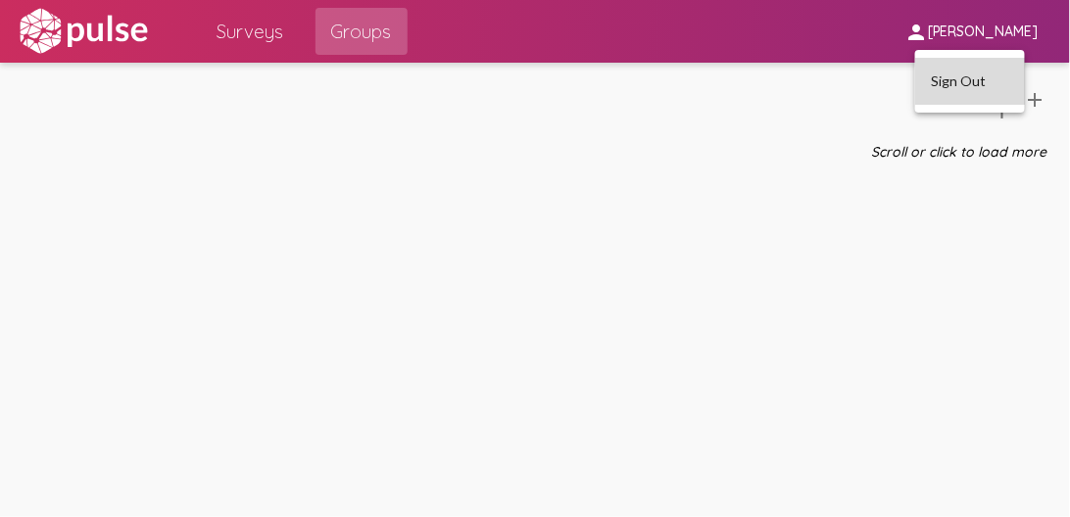
click at [944, 76] on button "Sign Out" at bounding box center [970, 81] width 110 height 47
